Goal: Task Accomplishment & Management: Use online tool/utility

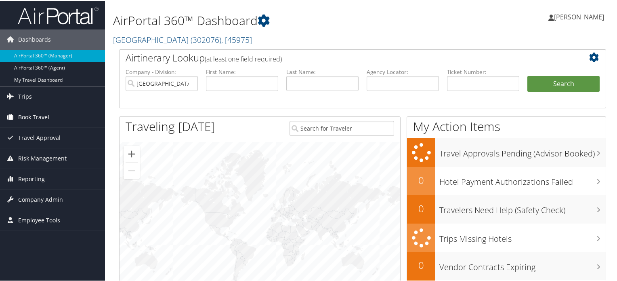
drag, startPoint x: 25, startPoint y: 92, endPoint x: 46, endPoint y: 119, distance: 34.2
click at [25, 92] on span "Trips" at bounding box center [25, 96] width 14 height 20
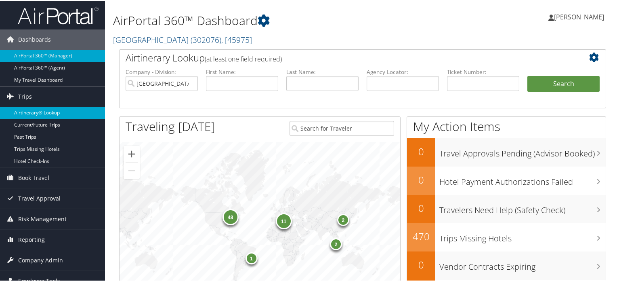
click at [44, 110] on link "Airtinerary® Lookup" at bounding box center [52, 112] width 105 height 12
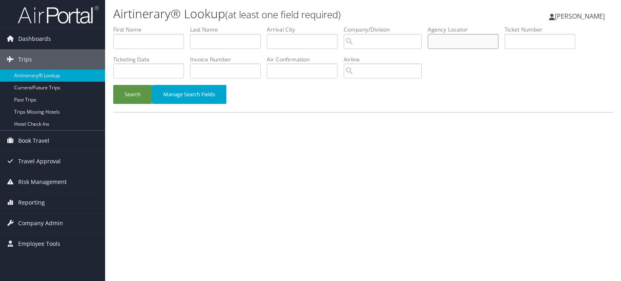
click at [458, 43] on input "text" at bounding box center [462, 41] width 71 height 15
paste input "DHZZX2"
type input "DHZZX2"
click at [142, 95] on button "Search" at bounding box center [132, 94] width 39 height 19
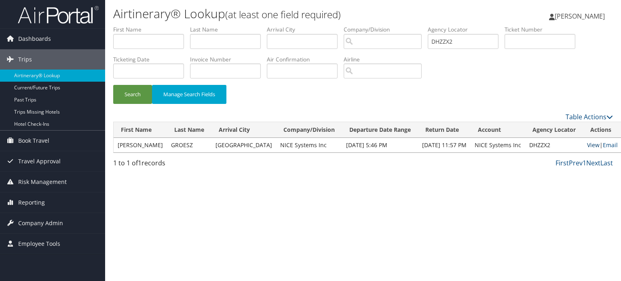
click at [587, 147] on link "View" at bounding box center [593, 145] width 13 height 8
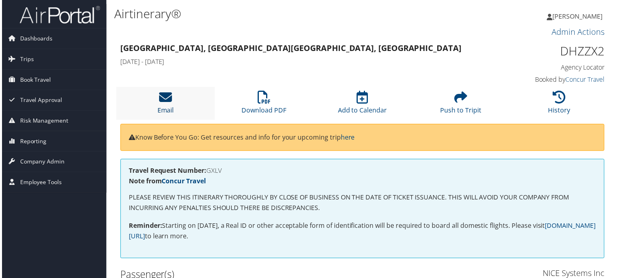
click at [166, 96] on icon at bounding box center [164, 97] width 13 height 13
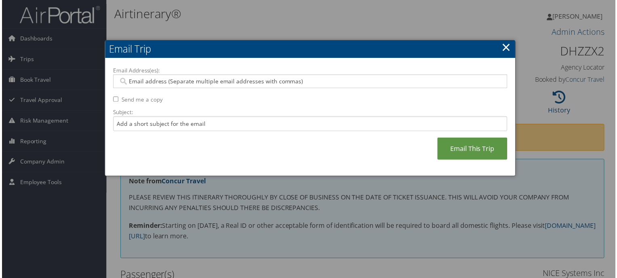
click at [237, 81] on input "Email Address(es):" at bounding box center [310, 82] width 386 height 8
paste input "JOSH.GROESZ@NICEINCONTACT.COM"
type input "JOSH.GROESZ@NICEINCONTACT.COM"
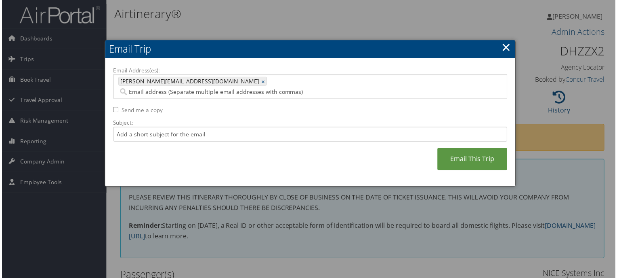
paste input "MAUREEN.SULLIVAN@NICE.COM"
type input "MAUREEN.SULLIVAN@NICE.COM"
type input "JOSH.GROESZ@NICEINCONTACT.COM, MAUREEN.SULLIVAN@NICE.COM"
paste input "YAMARIS.BAEZ@NICE.COM"
type input "YAMARIS.BAEZ@NICE.COM"
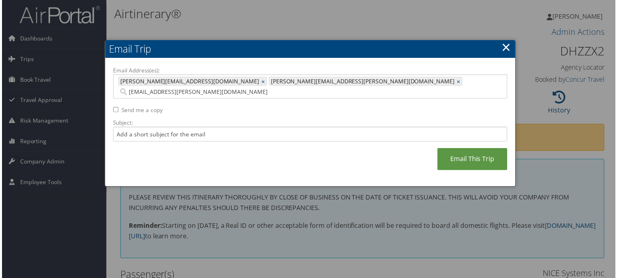
type input "JOSH.GROESZ@NICEINCONTACT.COM, MAUREEN.SULLIVAN@NICE.COM, YAMARIS.BAEZ@NICE.COM"
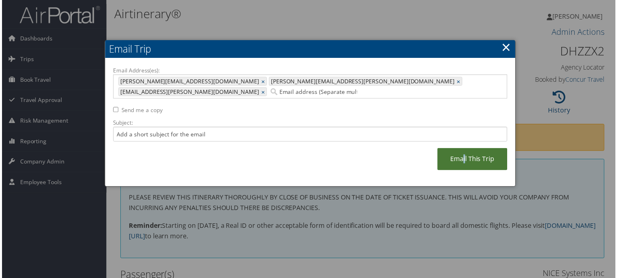
click at [464, 149] on link "Email This Trip" at bounding box center [473, 160] width 70 height 22
